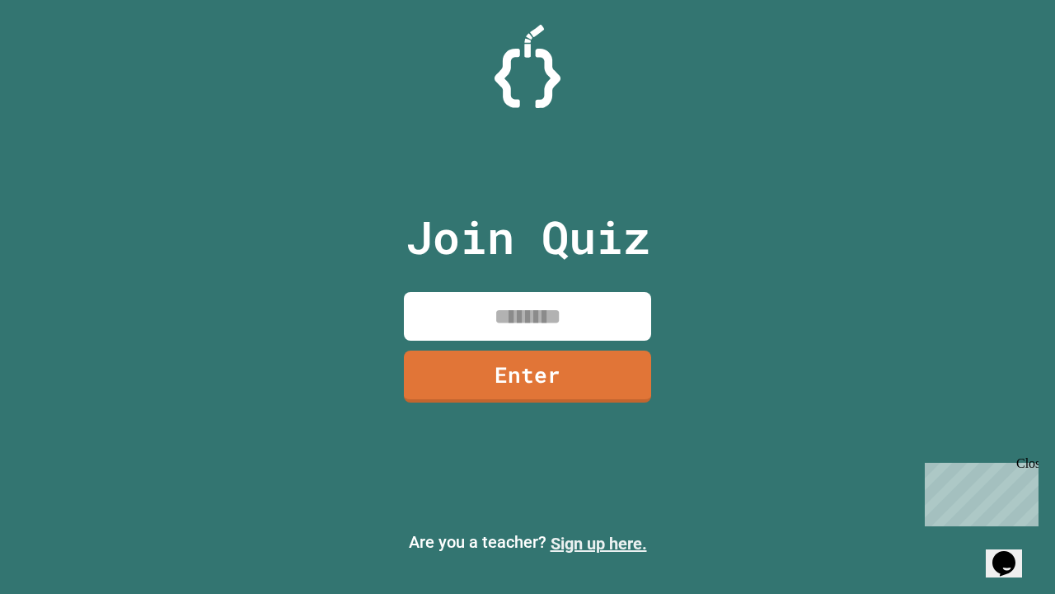
click at [599, 543] on link "Sign up here." at bounding box center [599, 543] width 96 height 20
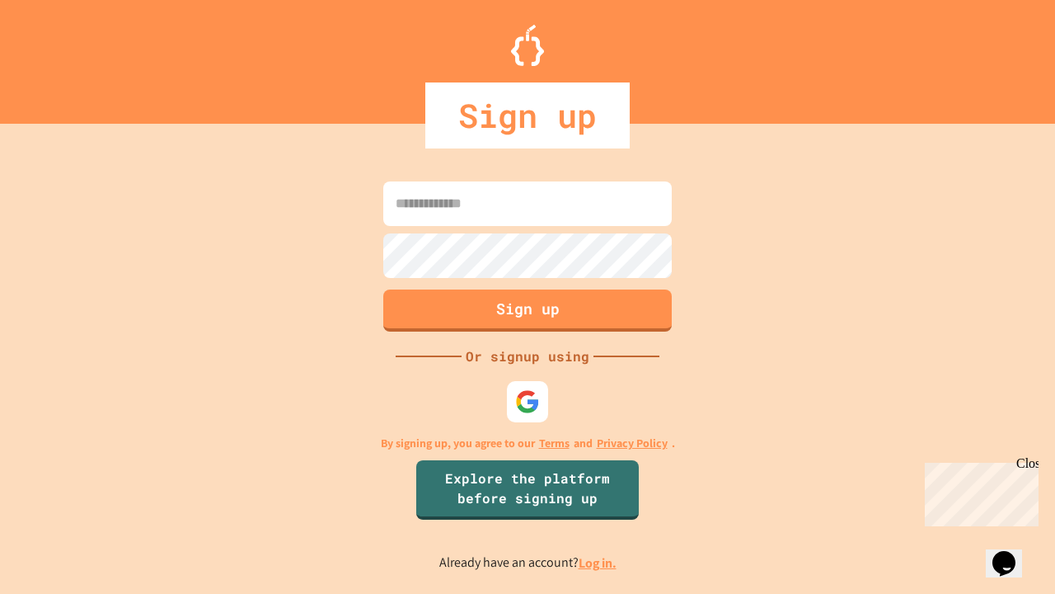
click at [599, 562] on link "Log in." at bounding box center [598, 562] width 38 height 17
